Goal: Find specific page/section: Find specific page/section

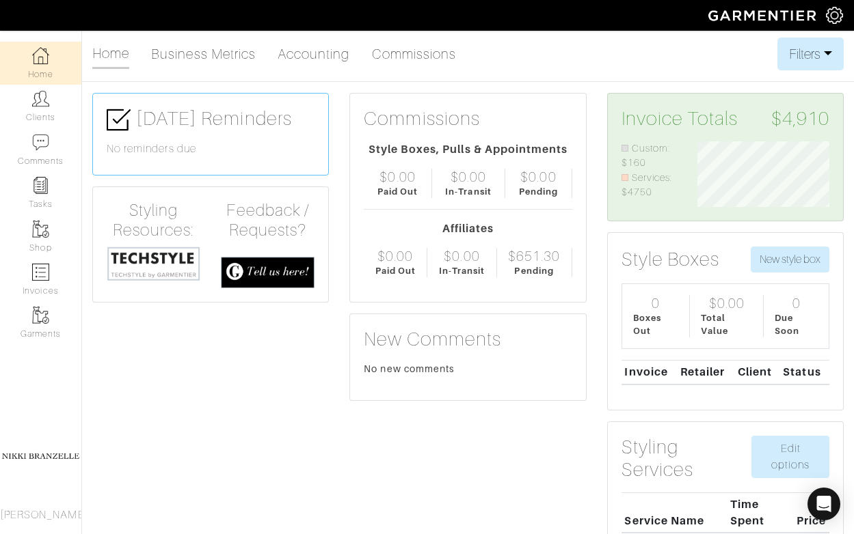
scroll to position [66, 152]
click at [58, 111] on link "Clients" at bounding box center [40, 106] width 81 height 43
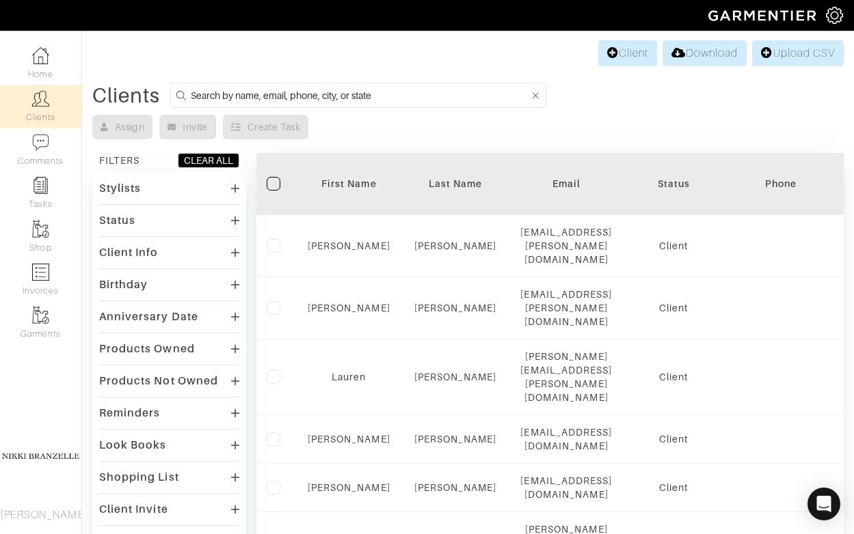
click at [360, 100] on input at bounding box center [360, 95] width 339 height 17
type input "lauren"
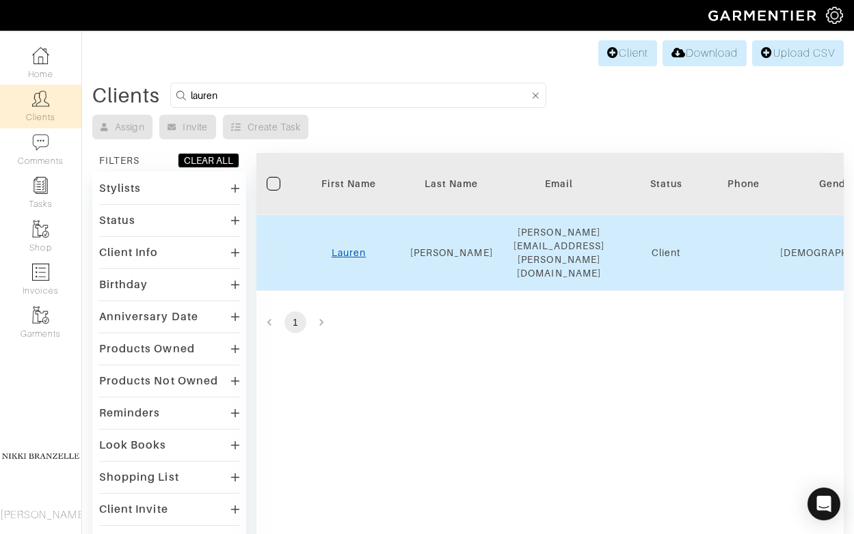
click at [355, 247] on link "Lauren" at bounding box center [348, 252] width 34 height 11
